Goal: Task Accomplishment & Management: Use online tool/utility

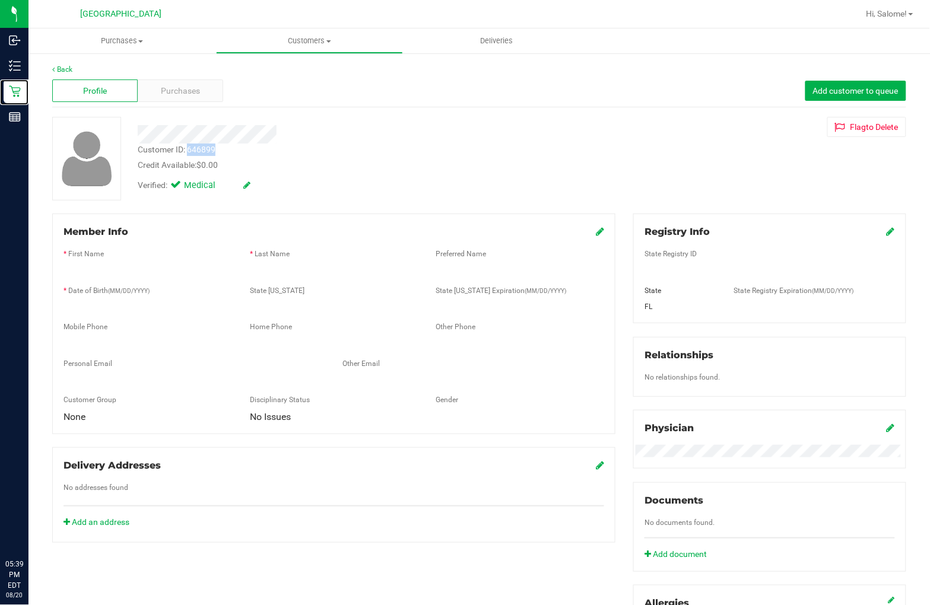
click at [17, 97] on icon at bounding box center [15, 91] width 12 height 12
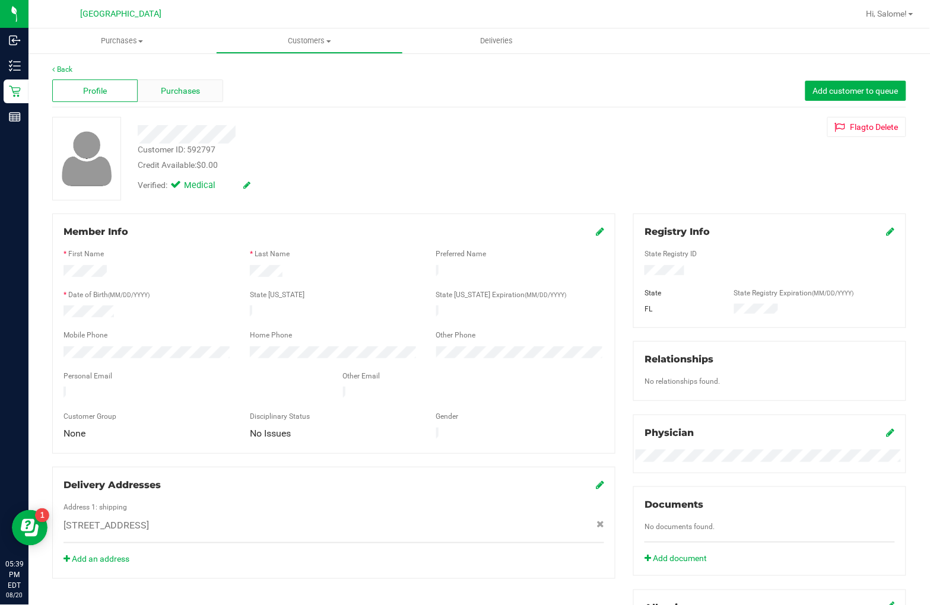
click at [192, 91] on span "Purchases" at bounding box center [180, 91] width 39 height 12
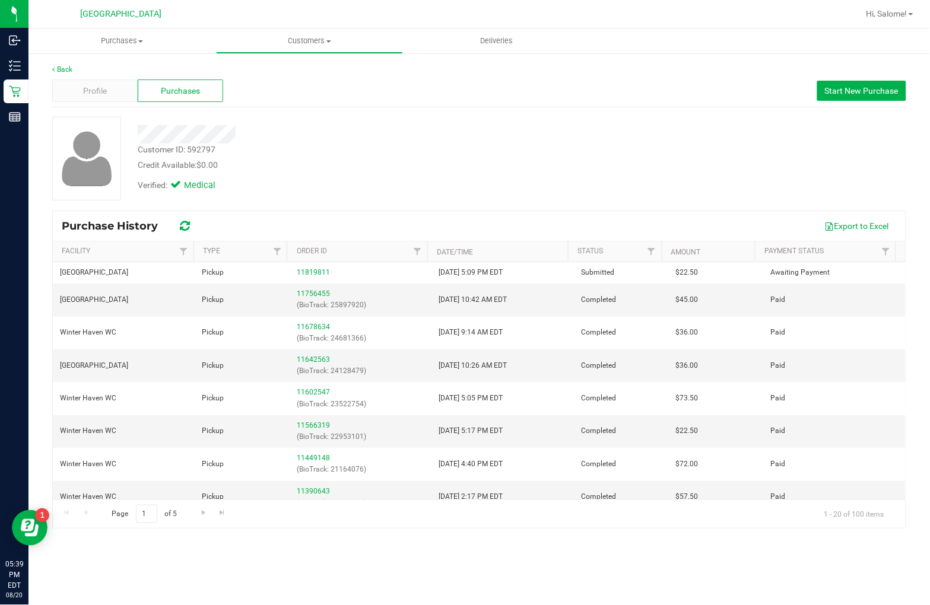
click at [190, 151] on div "Customer ID: 592797" at bounding box center [177, 150] width 78 height 12
copy div "592797"
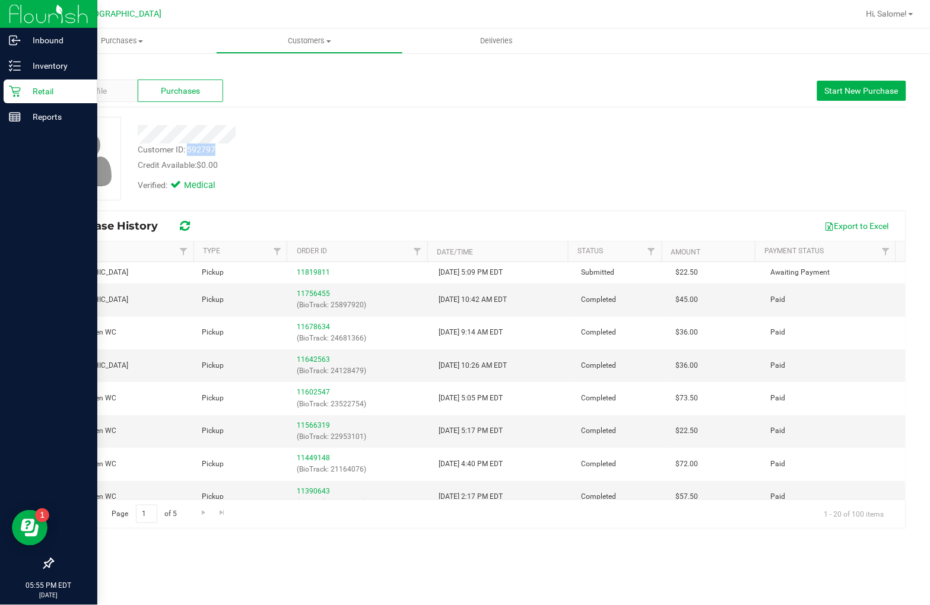
click at [22, 90] on p "Retail" at bounding box center [56, 91] width 71 height 14
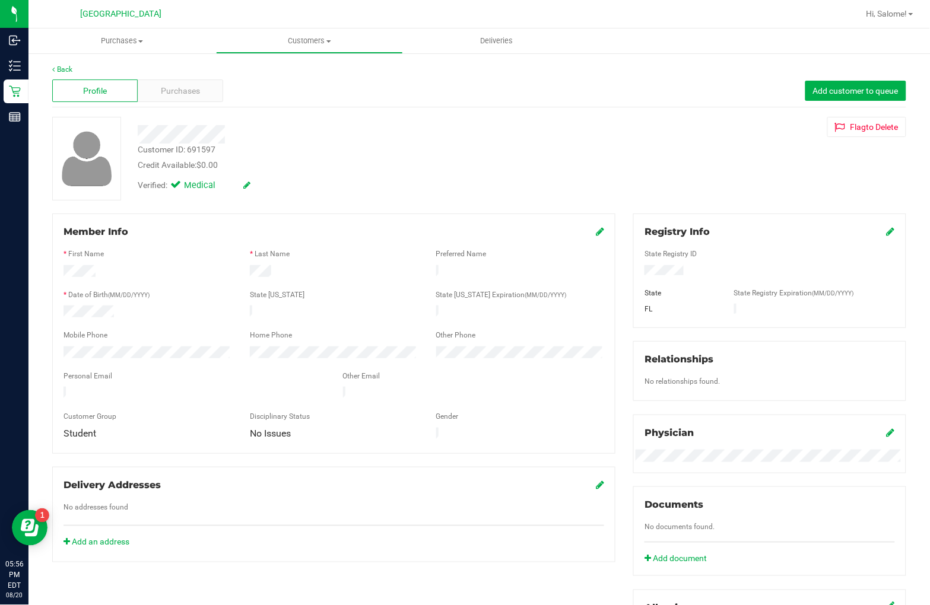
click at [195, 146] on div "Customer ID: 691597" at bounding box center [177, 150] width 78 height 12
copy div "691597"
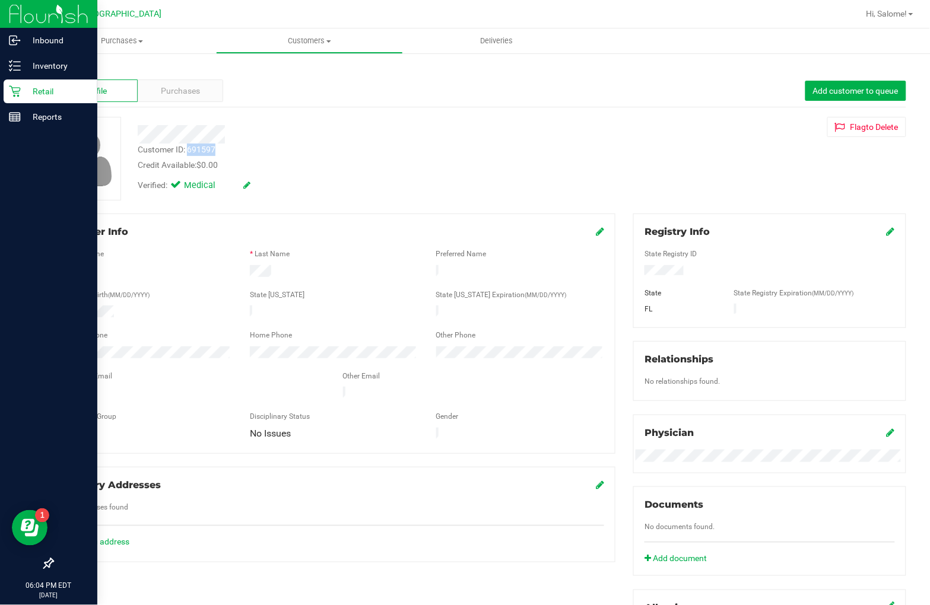
click at [25, 92] on p "Retail" at bounding box center [56, 91] width 71 height 14
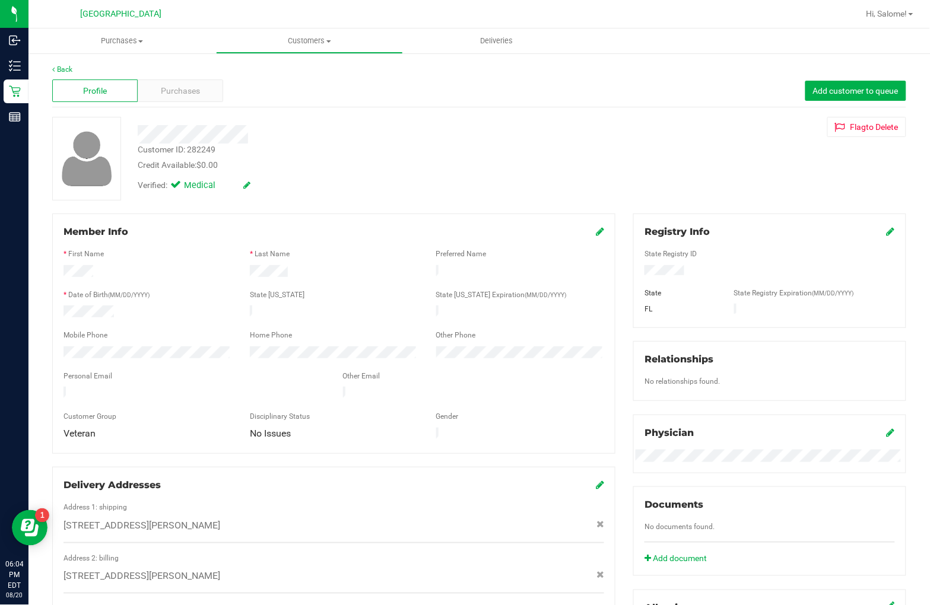
click at [203, 148] on div "Customer ID: 282249" at bounding box center [177, 150] width 78 height 12
copy div "282249"
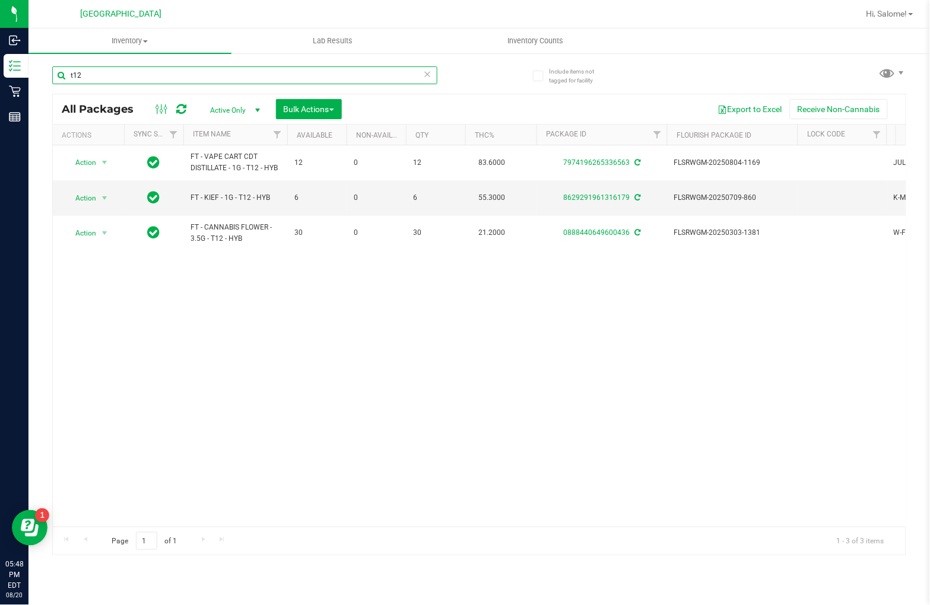
click at [144, 78] on input "t12" at bounding box center [244, 75] width 385 height 18
type input "dark chocolate"
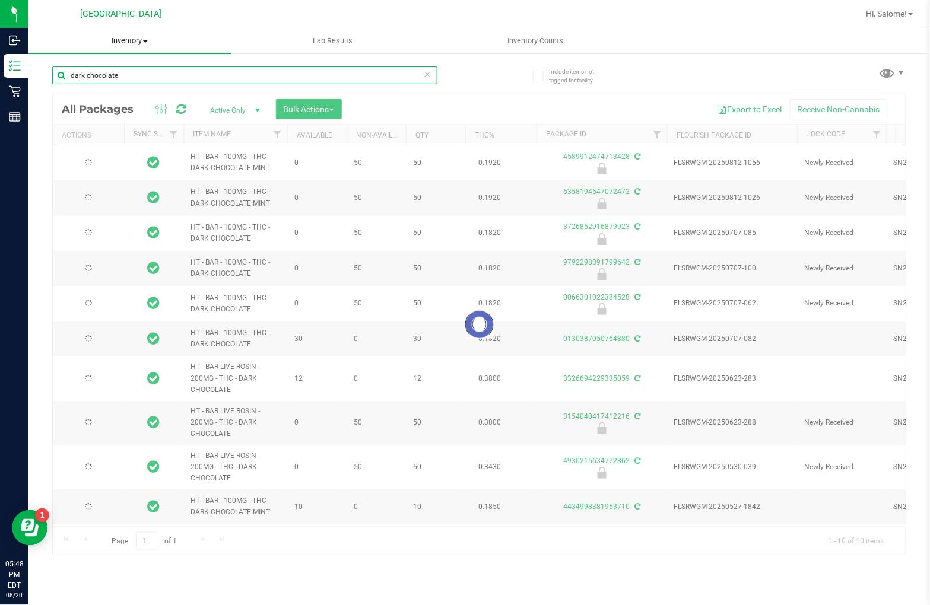
type input "2026-02-14"
type input "2025-12-30"
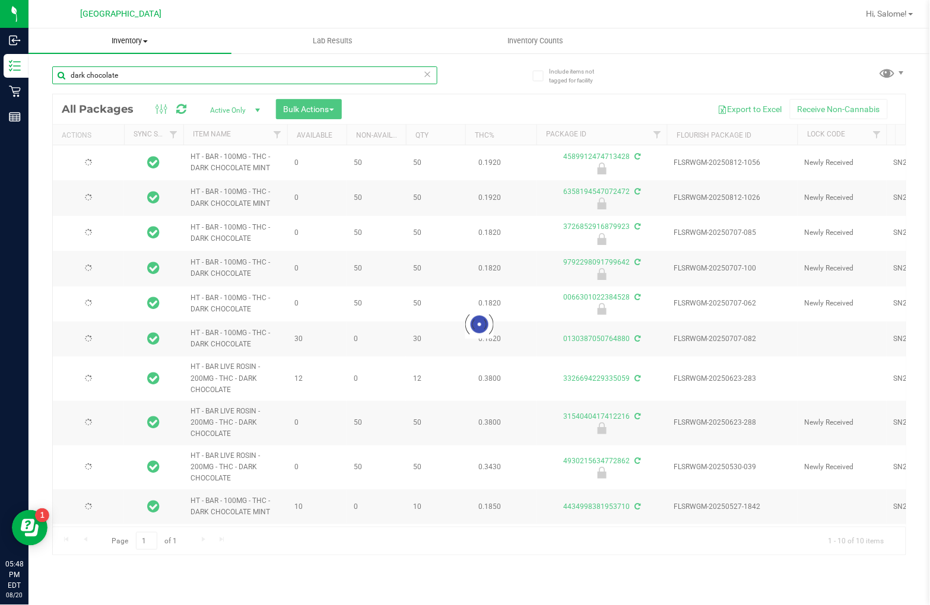
type input "2025-12-30"
type input "2025-12-23"
type input "2025-11-30"
type input "2025-11-24"
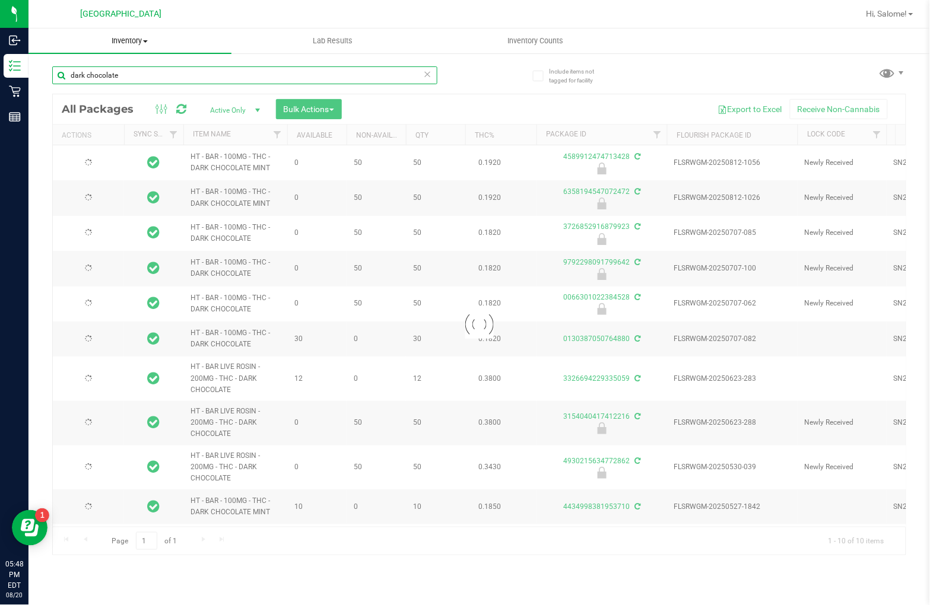
type input "2025-05-15"
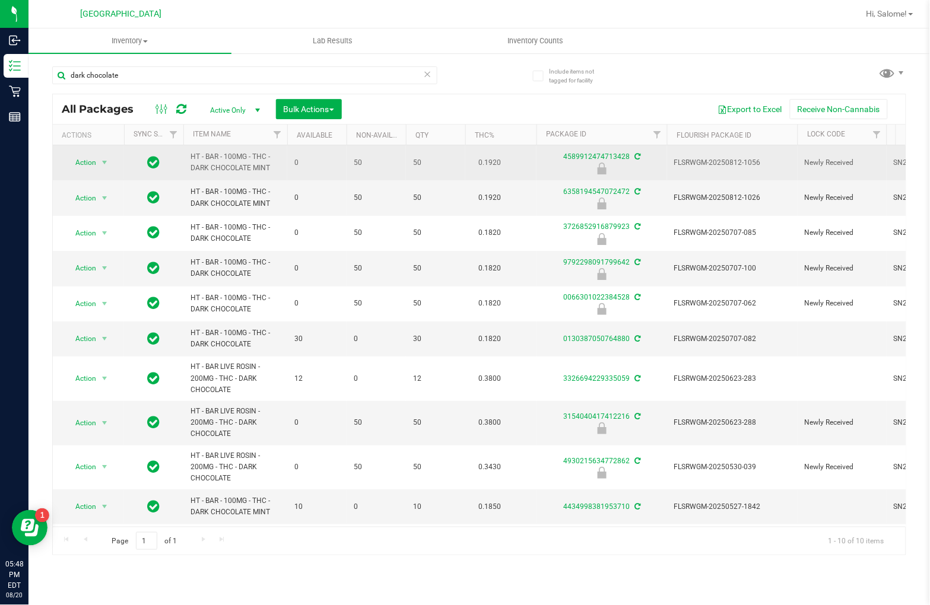
click at [241, 163] on span "HT - BAR - 100MG - THC - DARK CHOCOLATE MINT" at bounding box center [235, 162] width 90 height 23
copy tr "HT - BAR - 100MG - THC - DARK CHOCOLATE MINT"
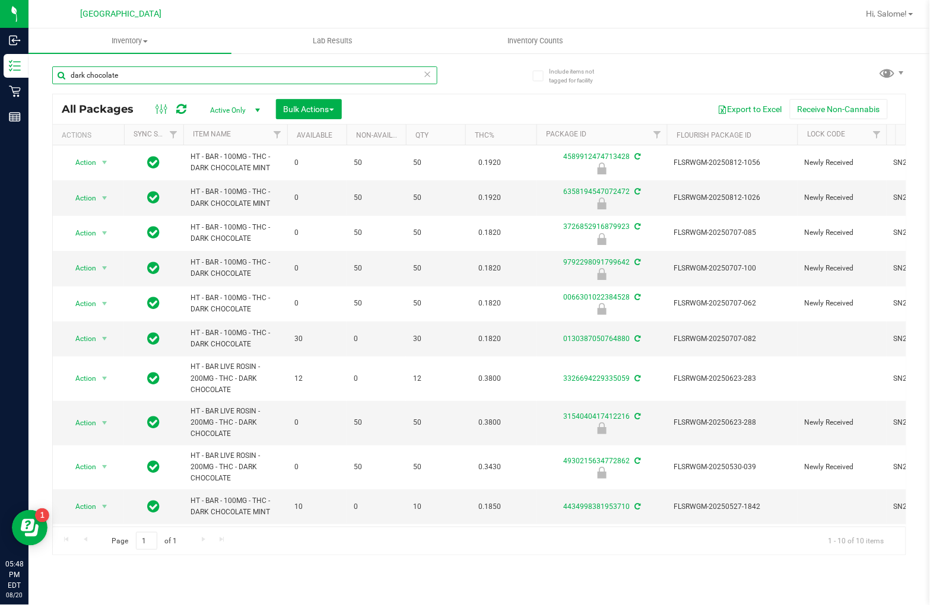
click at [211, 78] on input "dark chocolate" at bounding box center [244, 75] width 385 height 18
click at [212, 78] on input "dark chocolate" at bounding box center [244, 75] width 385 height 18
paste input "HT - BAR - 100MG - THC - DARK CHOCOLATE MINT"
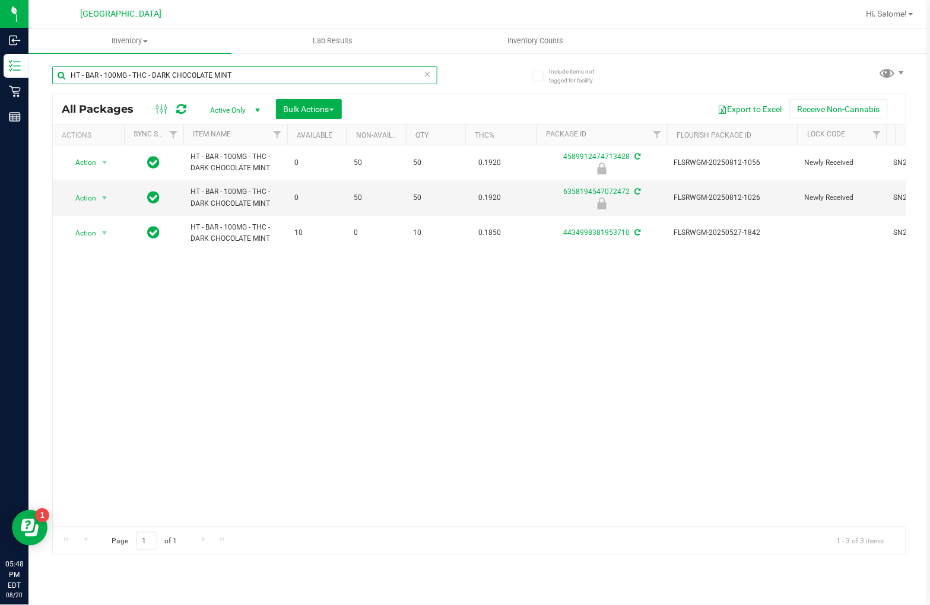
drag, startPoint x: 291, startPoint y: 72, endPoint x: 297, endPoint y: 69, distance: 6.6
click at [297, 69] on input "HT - BAR - 100MG - THC - DARK CHOCOLATE MINT" at bounding box center [244, 75] width 385 height 18
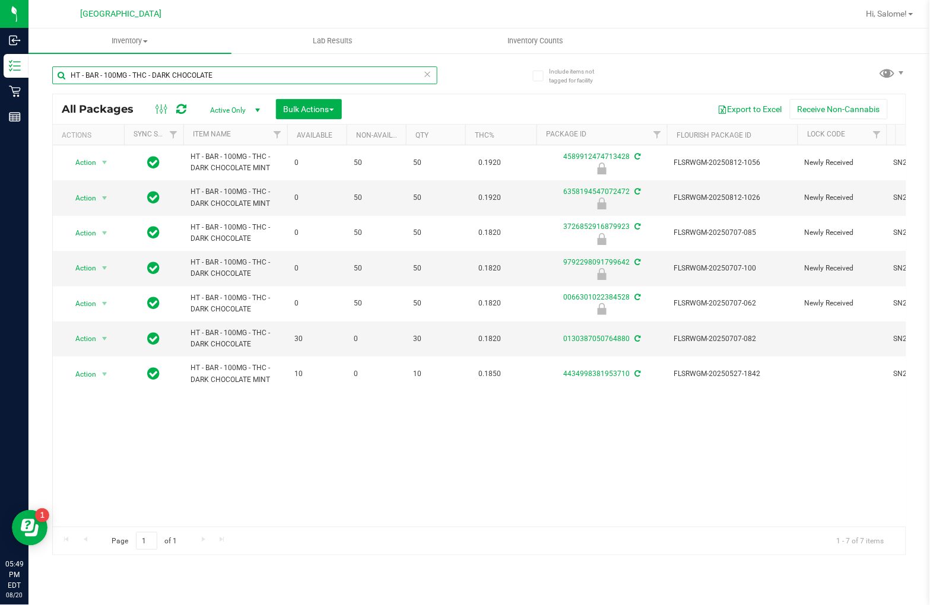
click at [229, 69] on input "HT - BAR - 100MG - THC - DARK CHOCOLATE" at bounding box center [244, 75] width 385 height 18
click at [230, 71] on input "HT - BAR - 100MG - THC - DARK CHOCOLATE" at bounding box center [244, 75] width 385 height 18
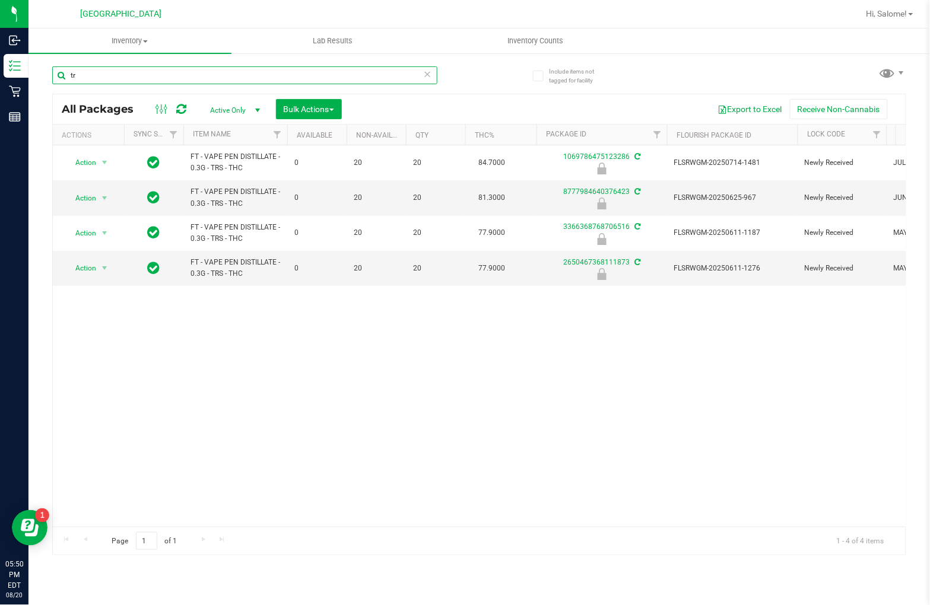
type input "t"
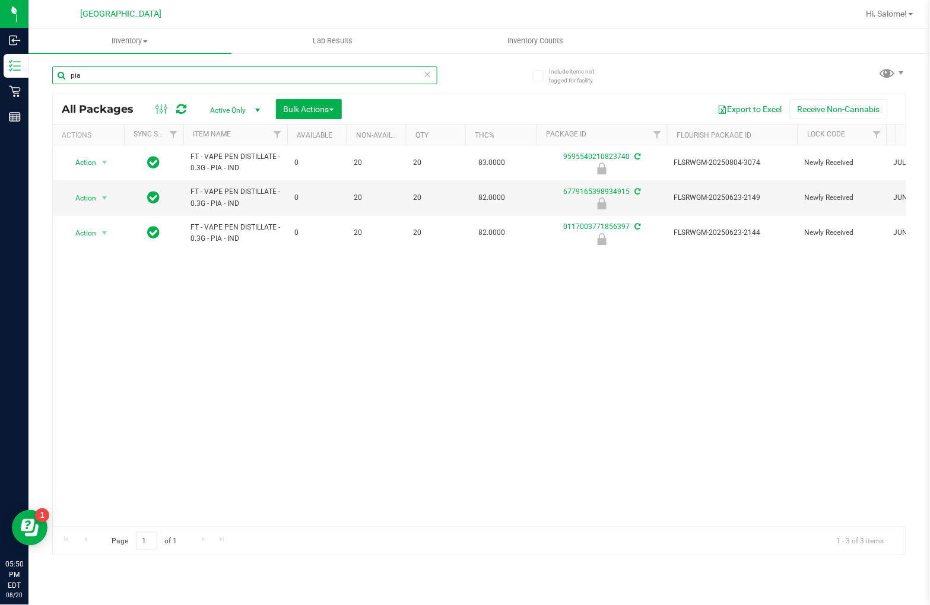
click at [431, 72] on input "pia" at bounding box center [244, 75] width 385 height 18
type input "pia"
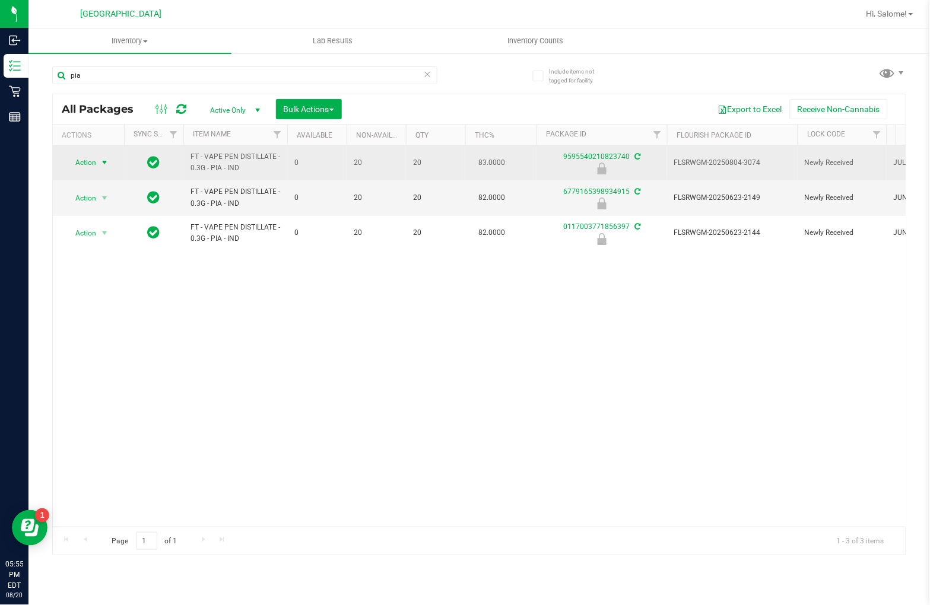
click at [105, 163] on span "select" at bounding box center [104, 162] width 9 height 9
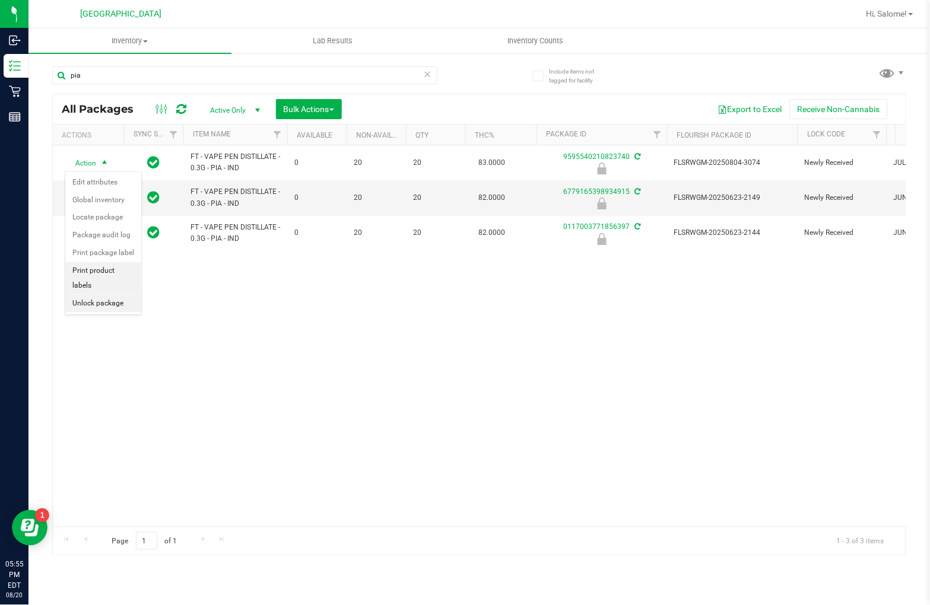
click at [125, 303] on li "Unlock package" at bounding box center [103, 304] width 76 height 18
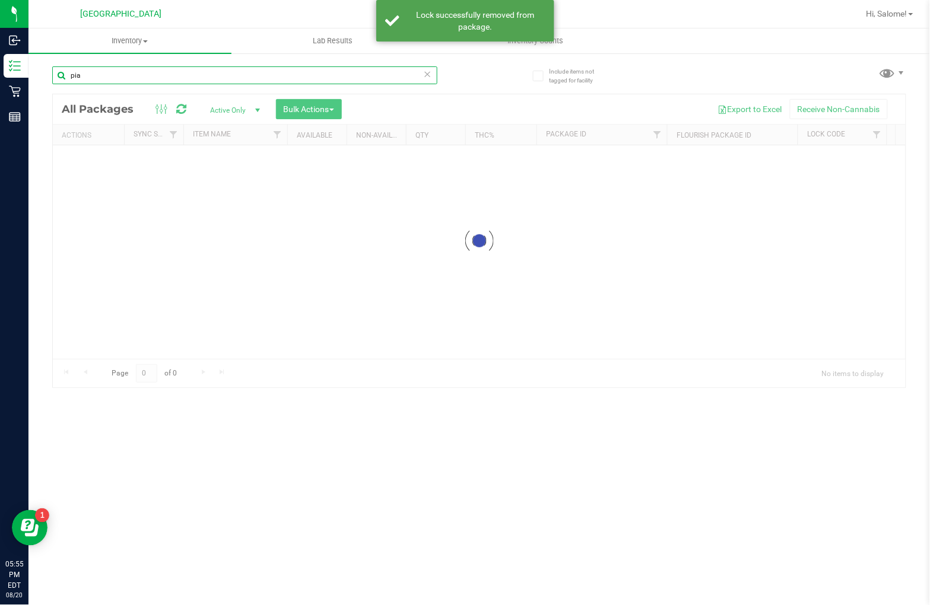
click at [182, 69] on input "pia" at bounding box center [244, 75] width 385 height 18
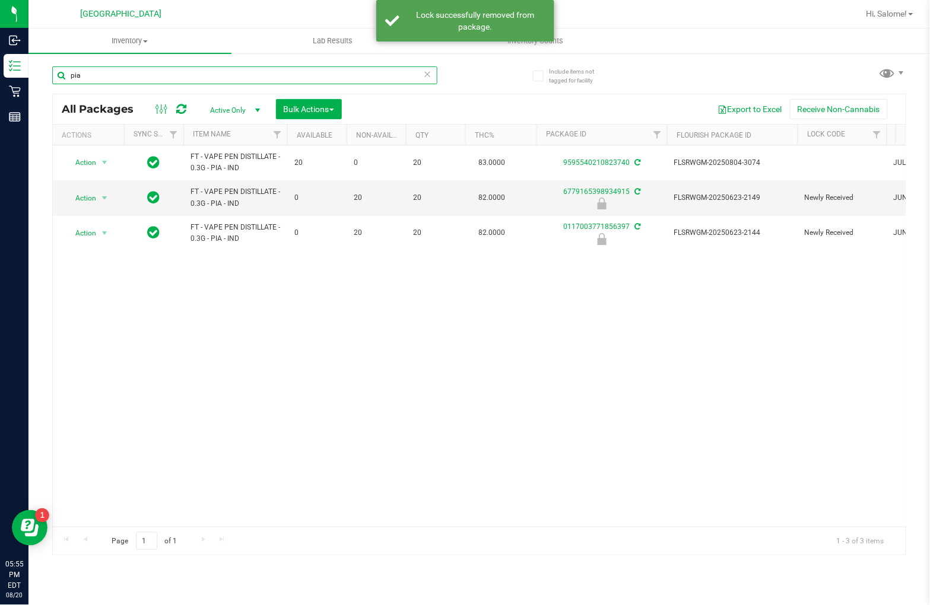
click at [186, 69] on input "pia" at bounding box center [244, 75] width 385 height 18
type input "p"
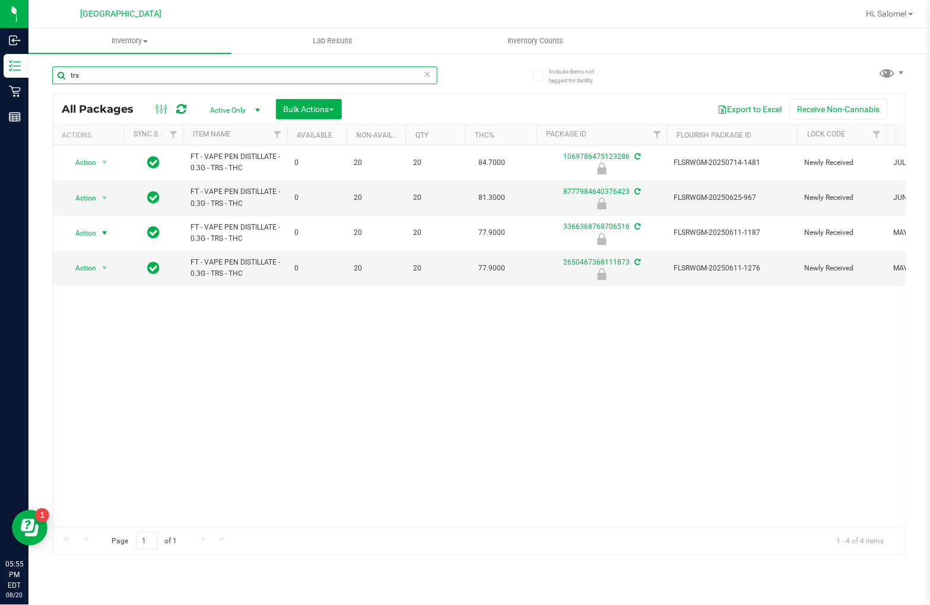
type input "trs"
click at [89, 239] on span "Action" at bounding box center [81, 233] width 32 height 17
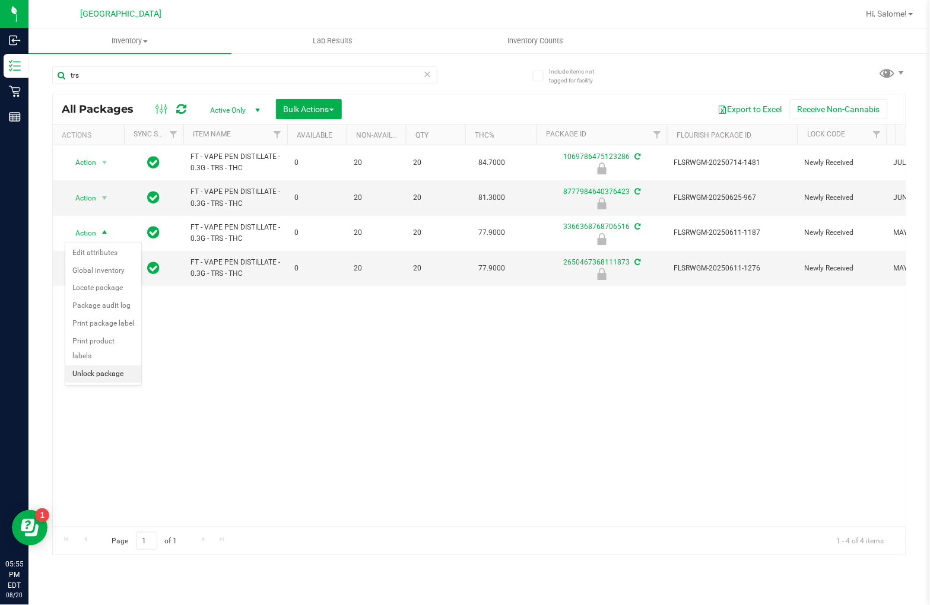
click at [113, 375] on li "Unlock package" at bounding box center [103, 374] width 76 height 18
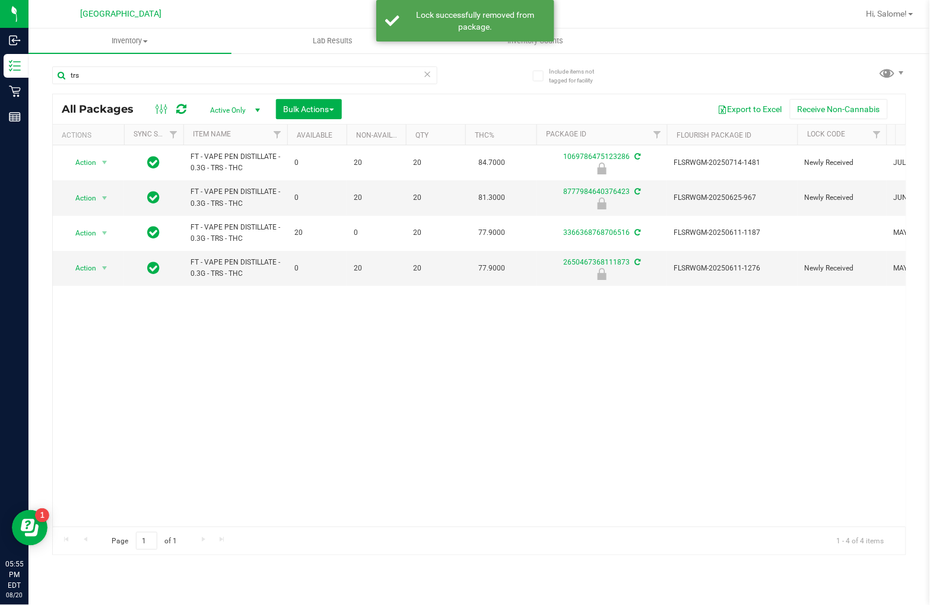
click at [425, 74] on icon at bounding box center [428, 73] width 8 height 14
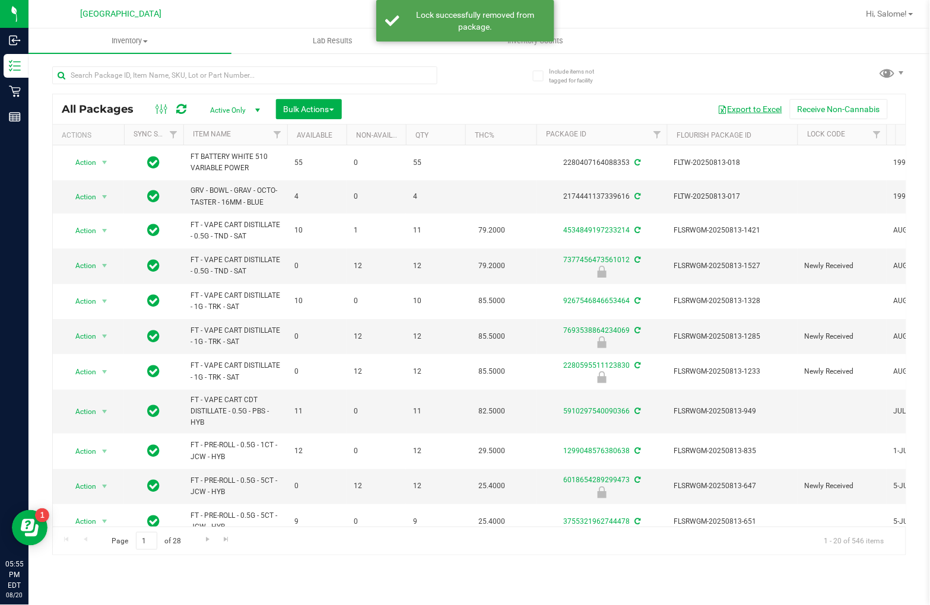
click at [760, 109] on button "Export to Excel" at bounding box center [749, 109] width 79 height 20
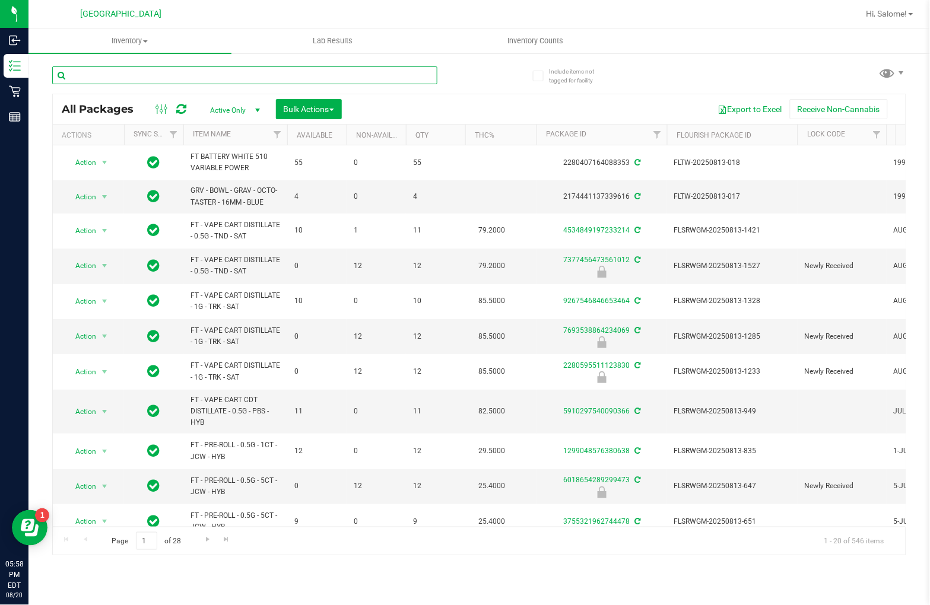
click at [191, 80] on input "text" at bounding box center [244, 75] width 385 height 18
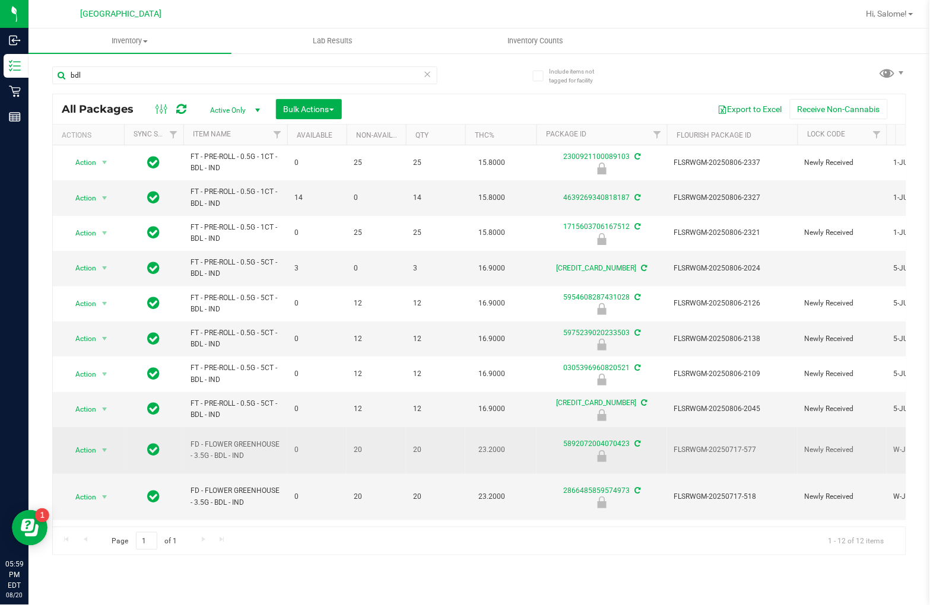
click at [242, 439] on span "FD - FLOWER GREENHOUSE - 3.5G - BDL - IND" at bounding box center [235, 450] width 90 height 23
click at [242, 440] on span "FD - FLOWER GREENHOUSE - 3.5G - BDL - IND" at bounding box center [235, 450] width 90 height 23
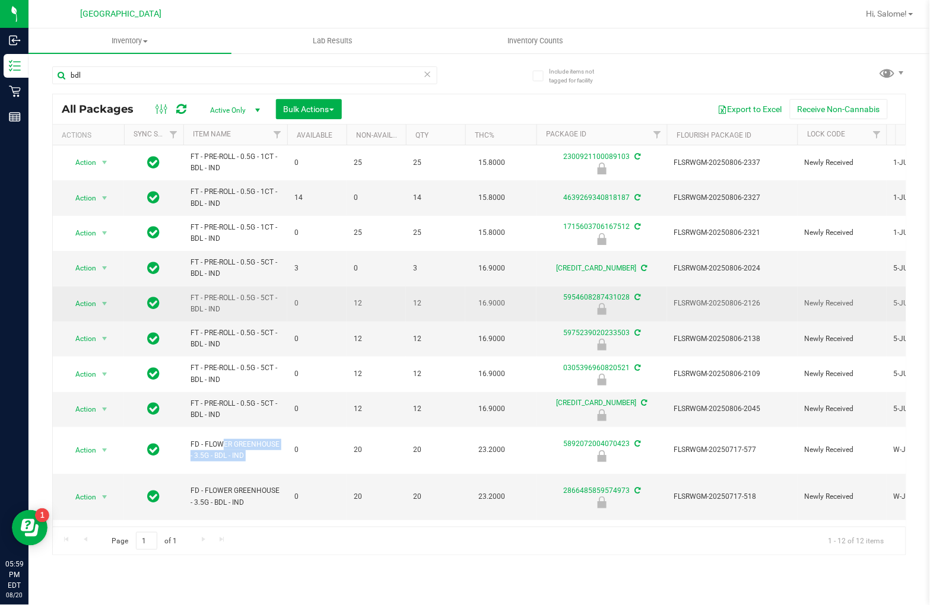
copy tr "FD - FLOWER GREENHOUSE - 3.5G - BDL - IND"
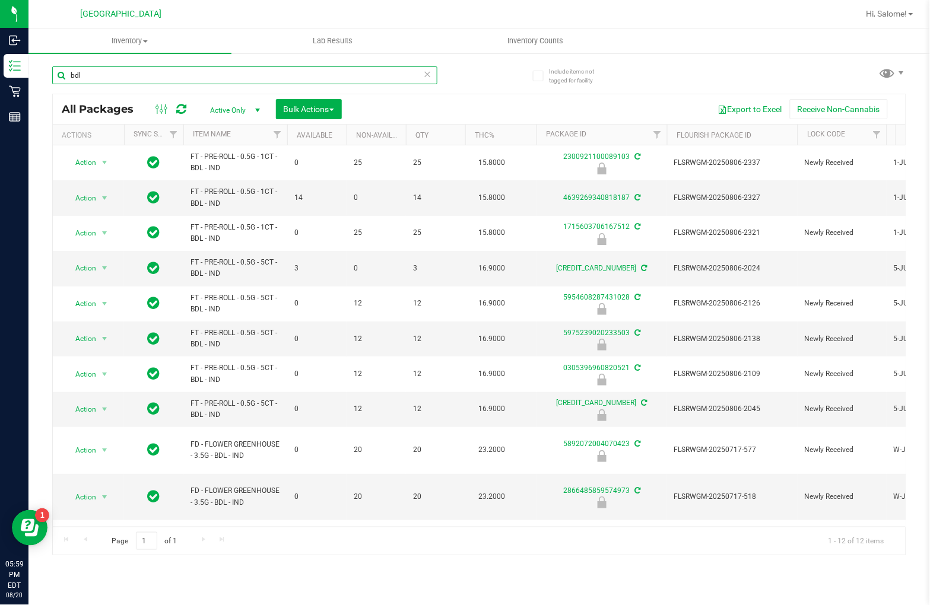
click at [152, 66] on input "bdl" at bounding box center [244, 75] width 385 height 18
paste input "FD - FLOWER GREENHOUSE - 3.5G - BDL - IND"
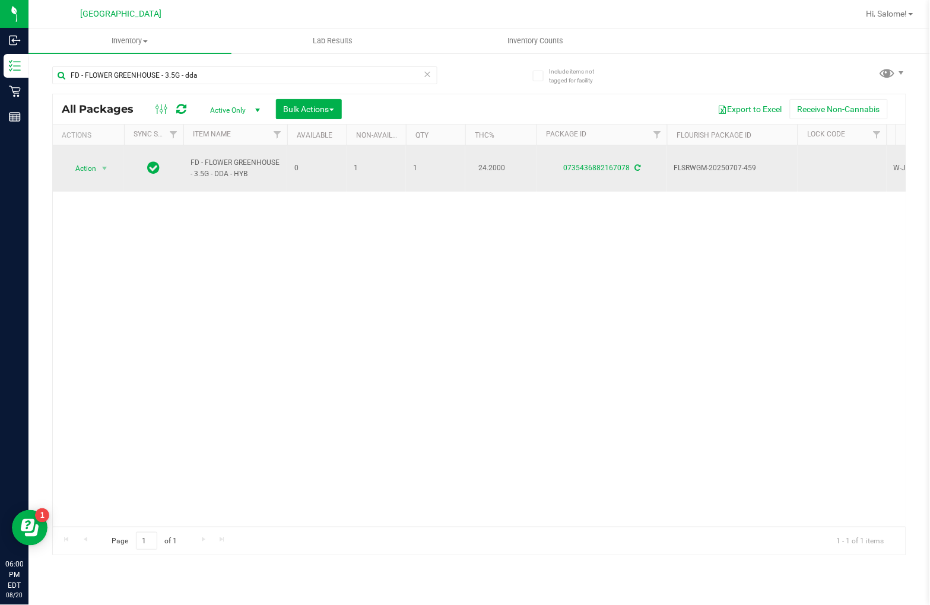
click at [226, 168] on span "FD - FLOWER GREENHOUSE - 3.5G - DDA - HYB" at bounding box center [235, 168] width 90 height 23
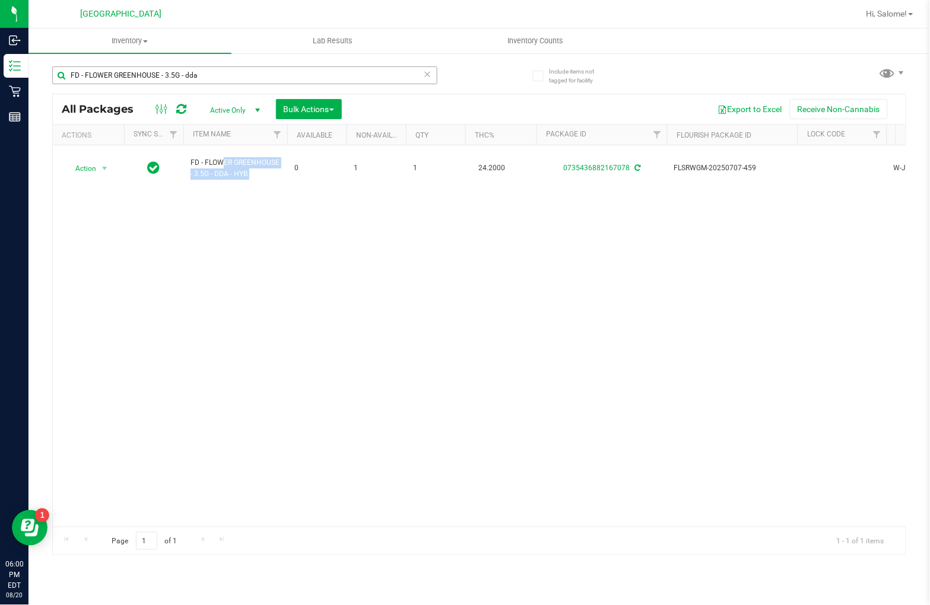
copy tr "FD - FLOWER GREENHOUSE - 3.5G - DDA - HYB"
click at [236, 81] on input "FD - FLOWER GREENHOUSE - 3.5G - dda" at bounding box center [244, 75] width 385 height 18
click at [238, 81] on input "FD - FLOWER GREENHOUSE - 3.5G - dda" at bounding box center [244, 75] width 385 height 18
paste input "DDA - HYB"
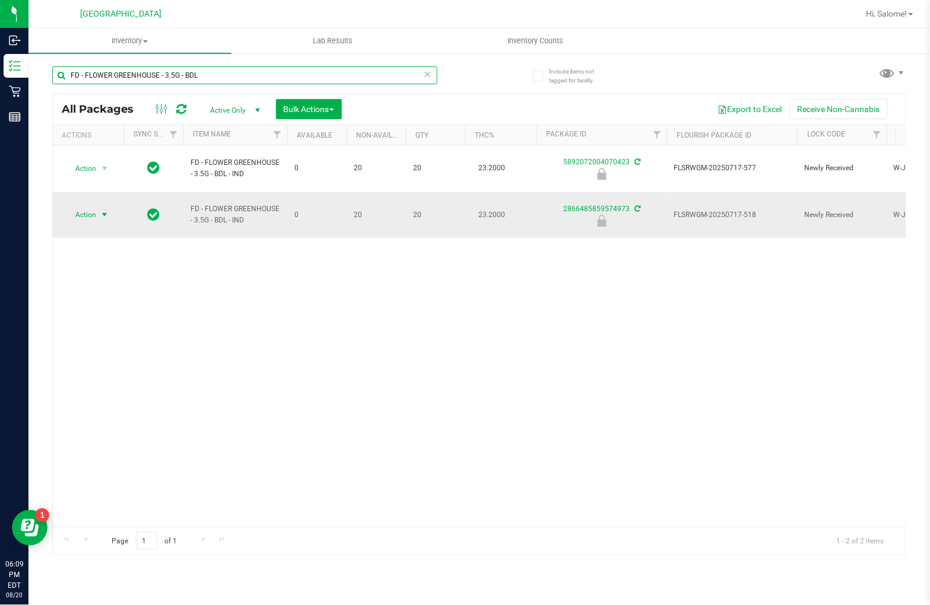
type input "FD - FLOWER GREENHOUSE - 3.5G - BDL"
click at [93, 206] on span "Action" at bounding box center [81, 214] width 32 height 17
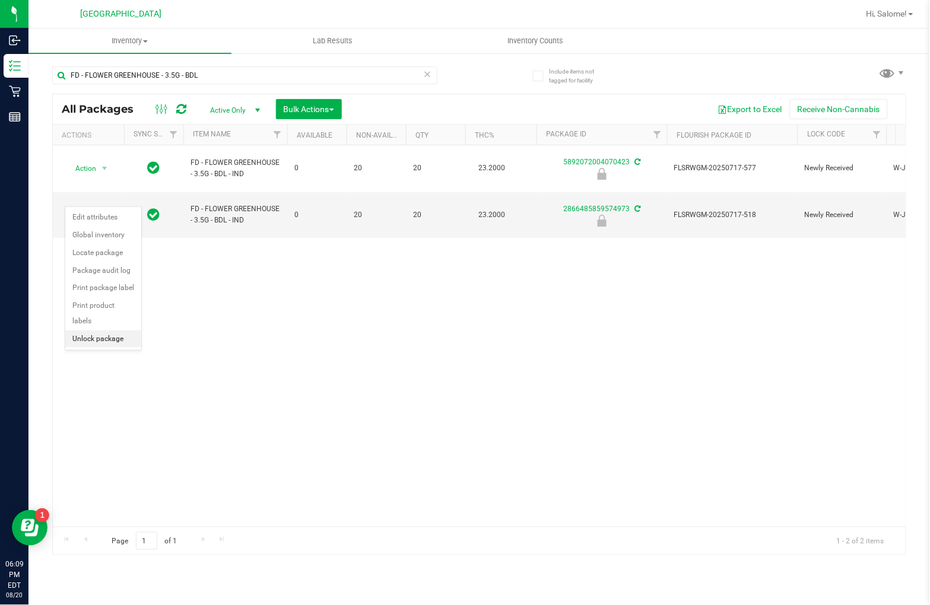
click at [129, 342] on li "Unlock package" at bounding box center [103, 339] width 76 height 18
